Goal: Transaction & Acquisition: Obtain resource

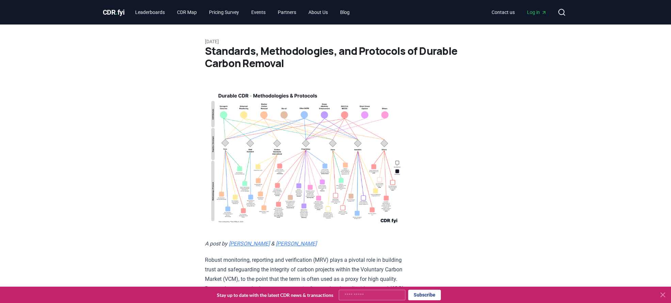
click at [106, 13] on span "CDR . fyi" at bounding box center [114, 12] width 22 height 8
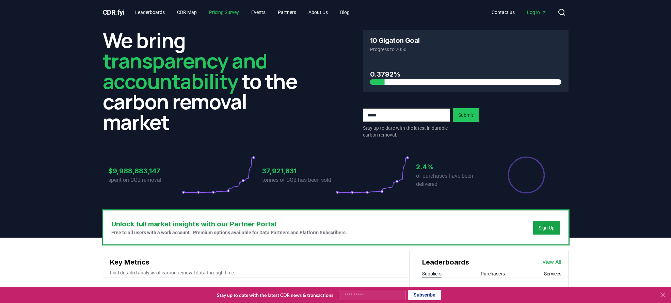
click at [231, 12] on link "Pricing Survey" at bounding box center [224, 12] width 41 height 12
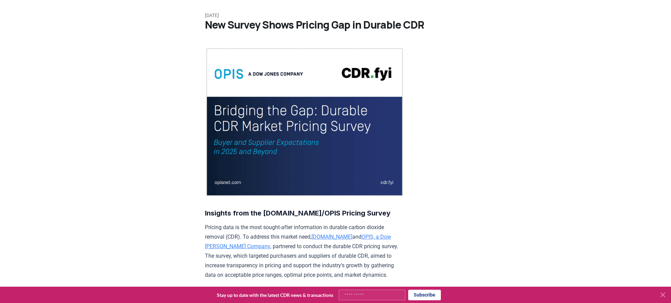
scroll to position [68, 0]
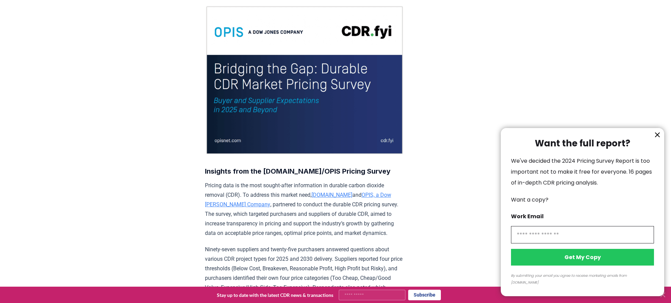
click at [660, 139] on icon "information" at bounding box center [658, 135] width 8 height 8
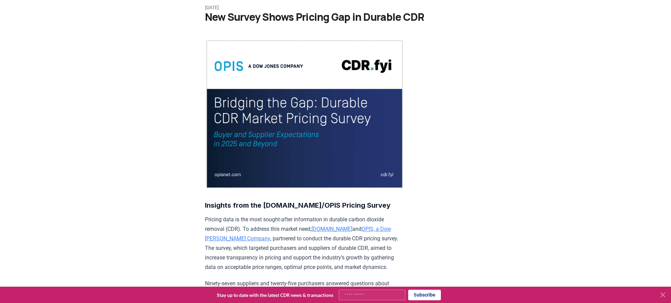
scroll to position [0, 0]
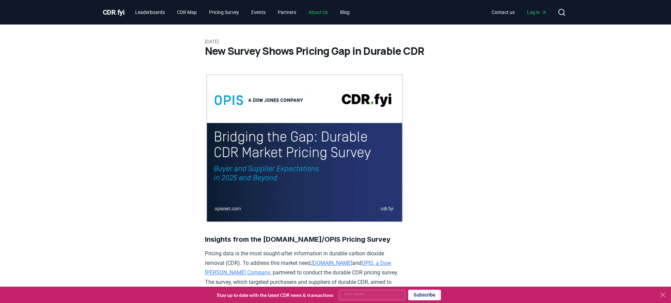
click at [329, 10] on link "About Us" at bounding box center [318, 12] width 30 height 12
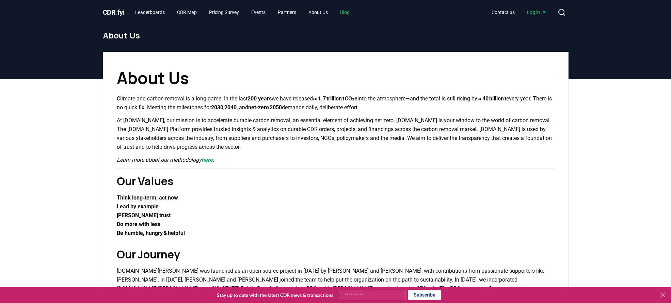
click at [355, 13] on link "Blog" at bounding box center [345, 12] width 20 height 12
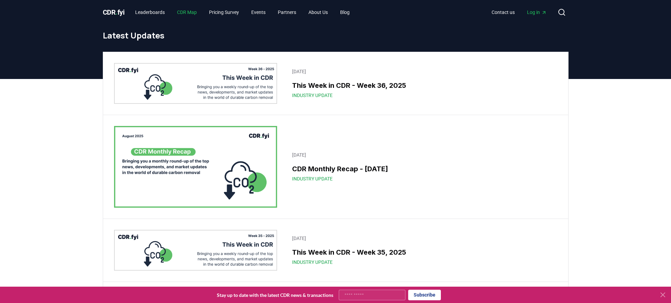
click at [195, 11] on link "CDR Map" at bounding box center [187, 12] width 31 height 12
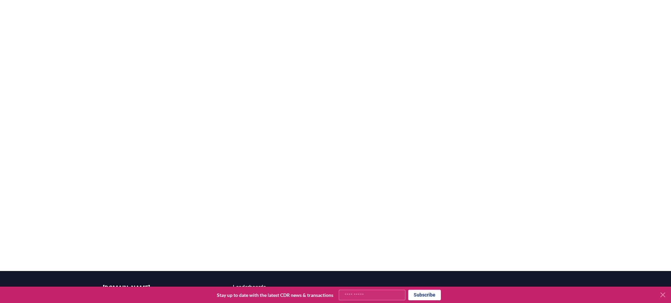
scroll to position [136, 0]
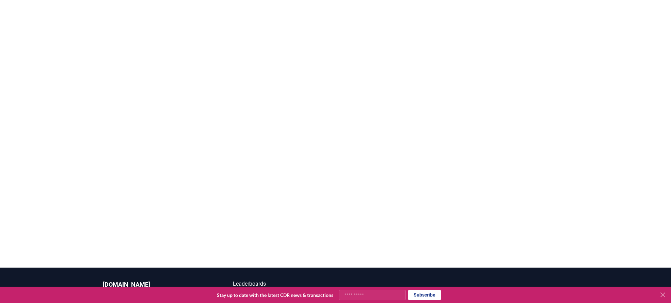
drag, startPoint x: 617, startPoint y: 125, endPoint x: 670, endPoint y: 209, distance: 100.0
click at [670, 209] on div at bounding box center [335, 116] width 671 height 303
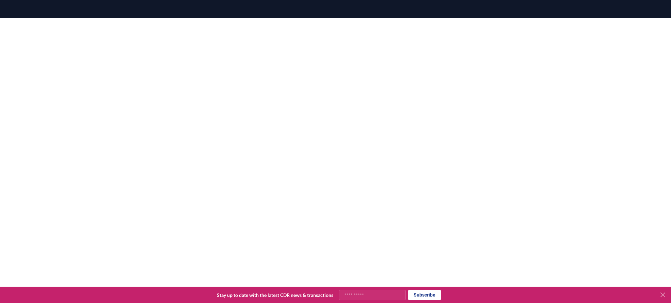
scroll to position [102, 0]
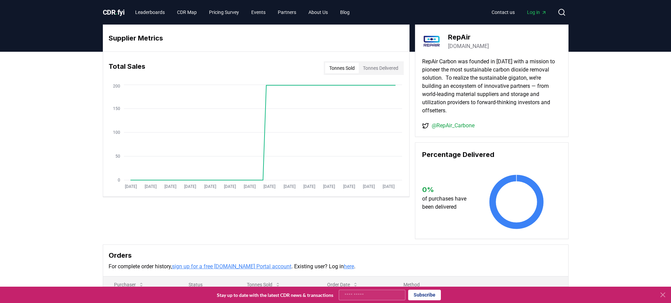
click at [116, 12] on span "CDR . fyi" at bounding box center [114, 12] width 22 height 8
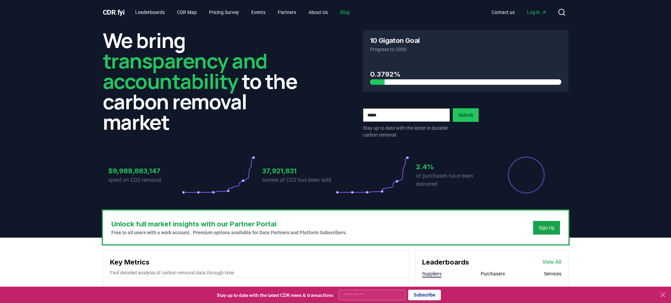
click at [353, 9] on link "Blog" at bounding box center [345, 12] width 20 height 12
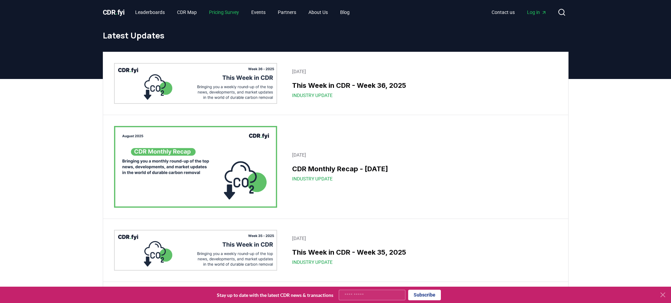
click at [240, 13] on link "Pricing Survey" at bounding box center [224, 12] width 41 height 12
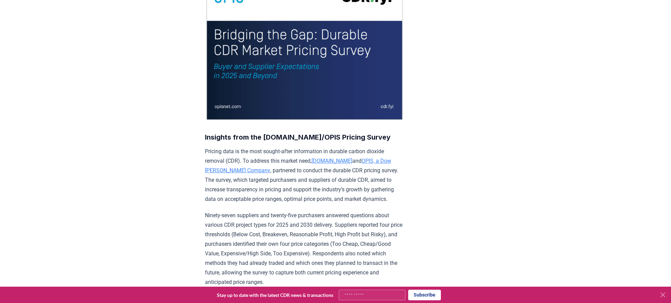
scroll to position [136, 0]
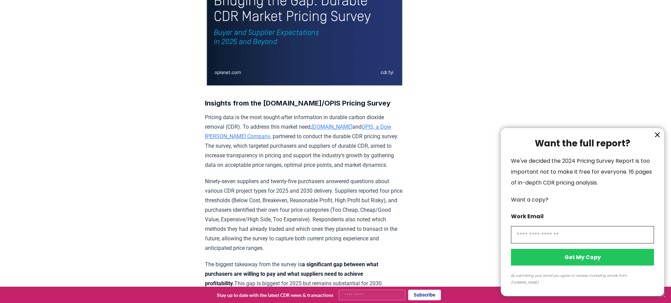
click at [658, 139] on icon "information" at bounding box center [658, 135] width 8 height 8
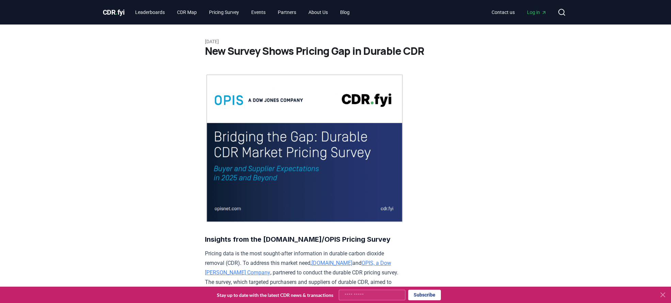
scroll to position [102, 0]
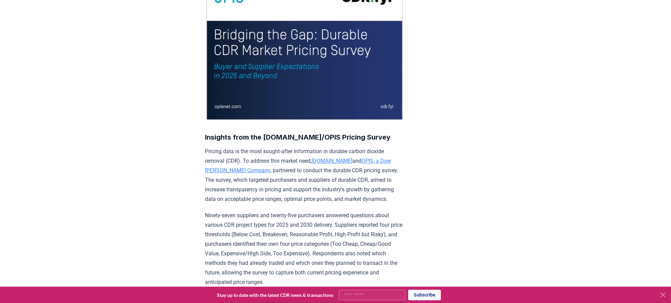
click at [367, 158] on link "OPIS, a Dow [PERSON_NAME] Company" at bounding box center [298, 166] width 186 height 16
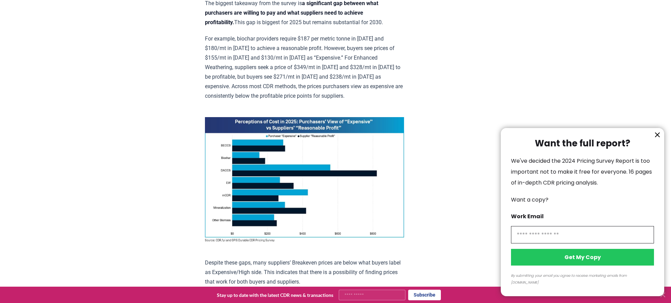
scroll to position [443, 0]
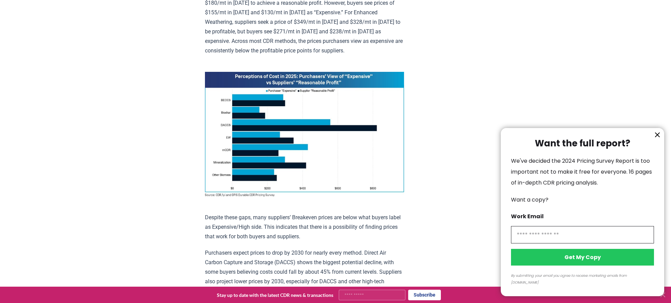
click at [563, 241] on input "information" at bounding box center [582, 234] width 143 height 17
type input "*"
drag, startPoint x: 607, startPoint y: 243, endPoint x: 604, endPoint y: 242, distance: 3.6
click at [604, 242] on input "**********" at bounding box center [582, 234] width 143 height 17
type input "**********"
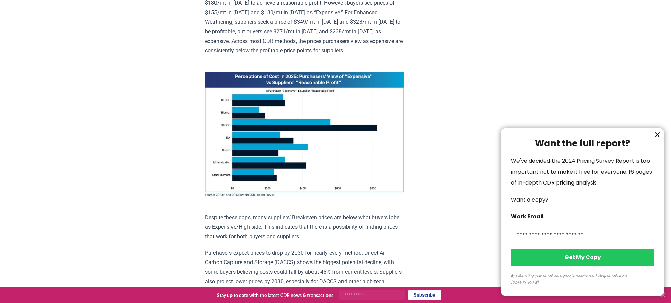
click at [598, 263] on button "Get My Copy" at bounding box center [582, 257] width 143 height 17
